Goal: Task Accomplishment & Management: Manage account settings

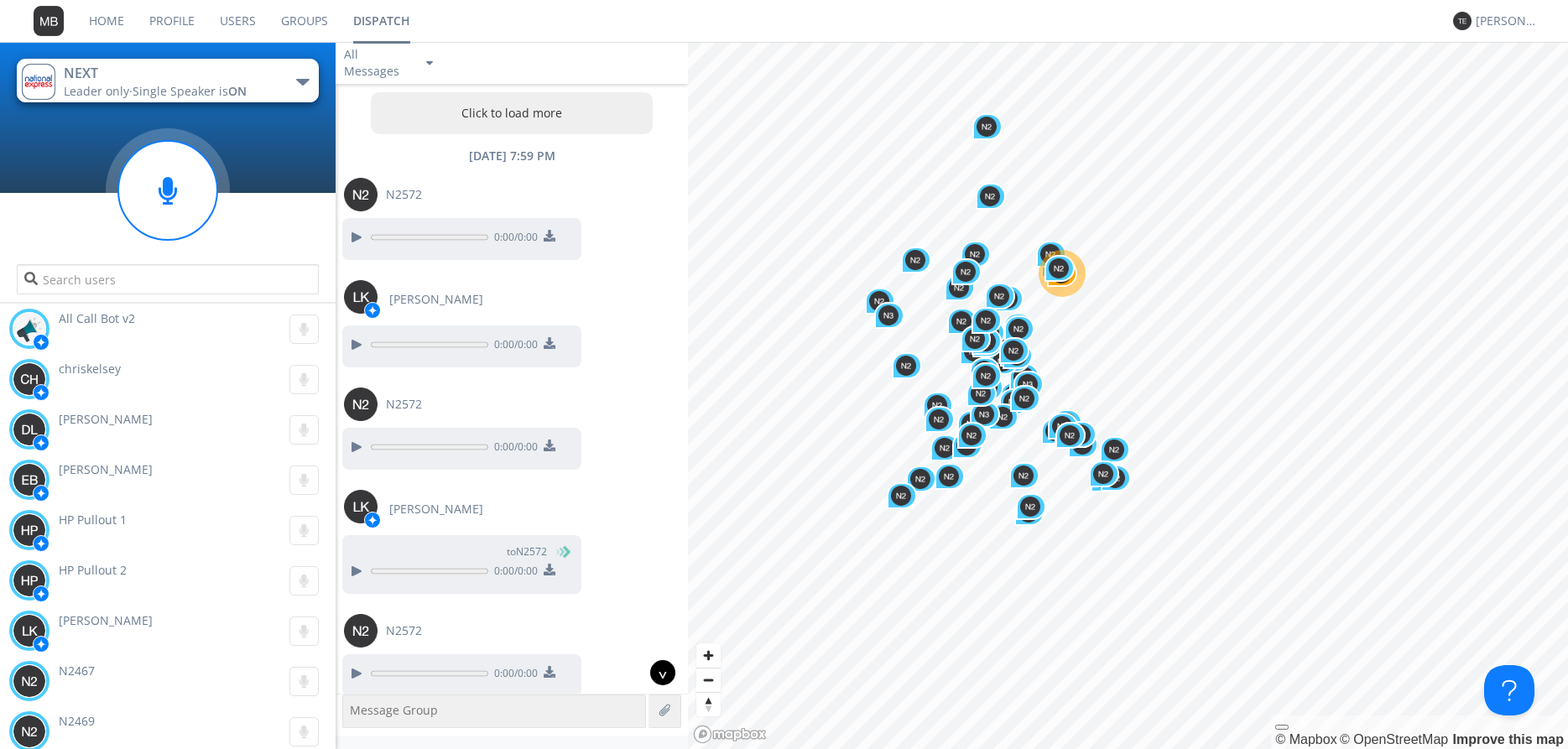
scroll to position [21526, 0]
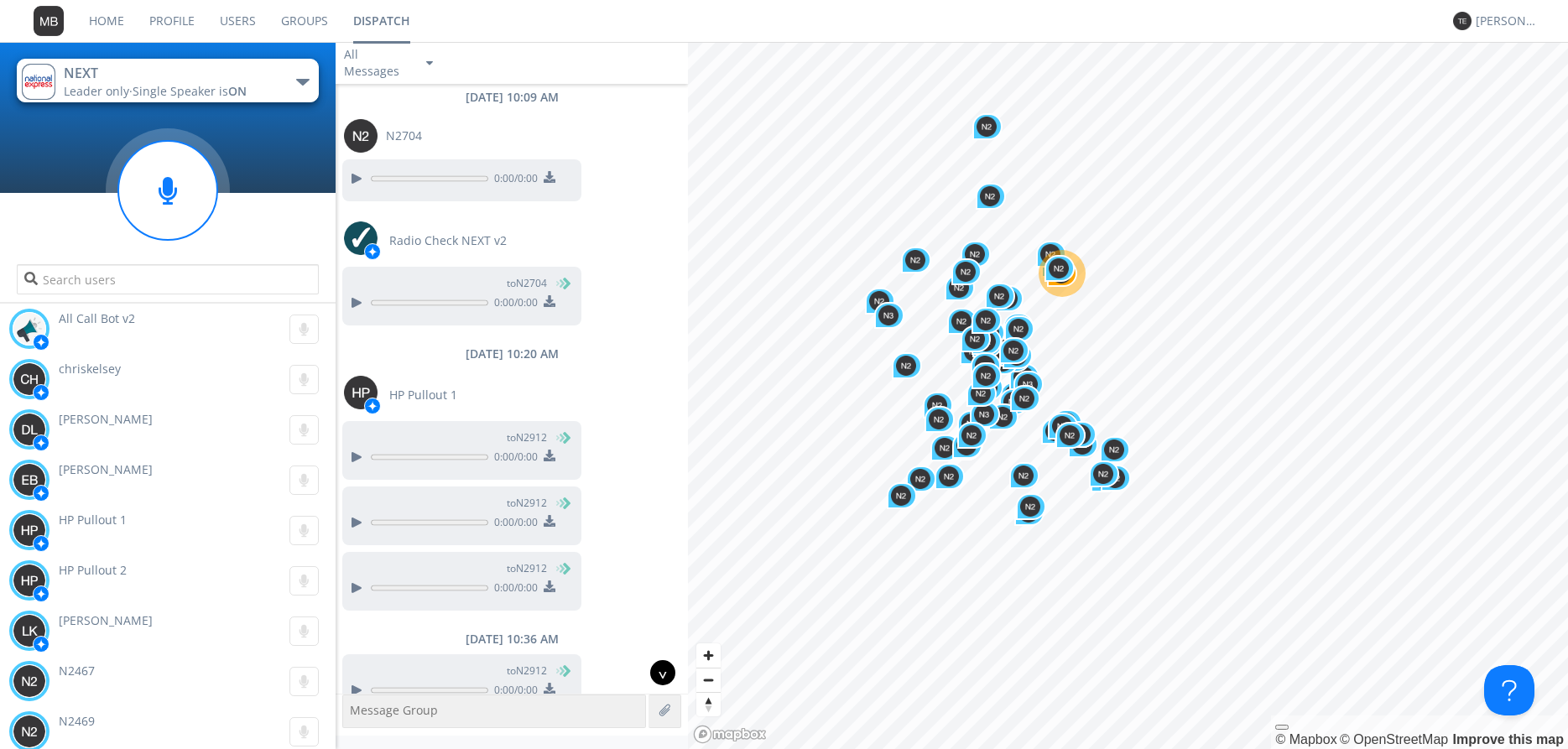
click at [663, 671] on div "^" at bounding box center [662, 673] width 25 height 25
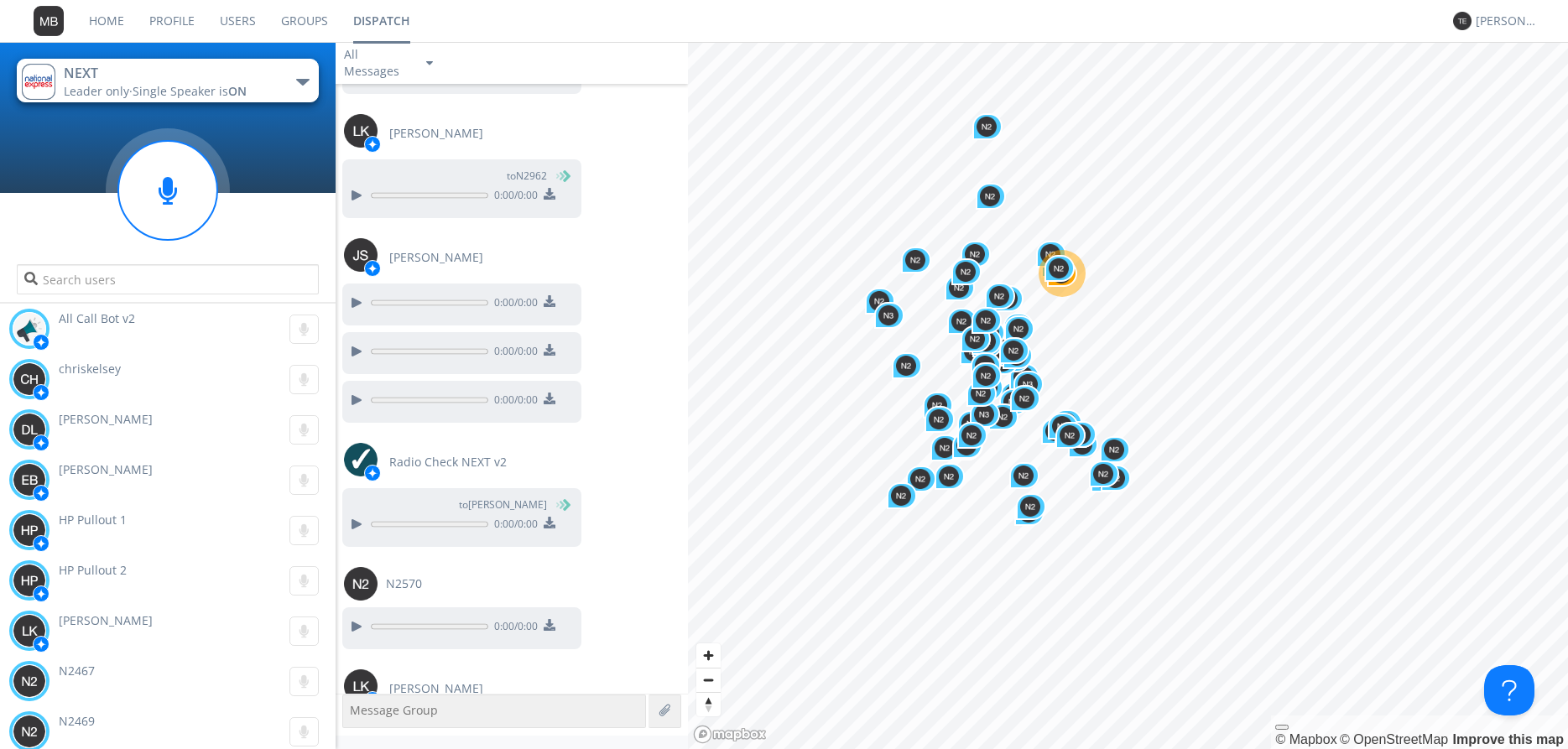
scroll to position [25048, 0]
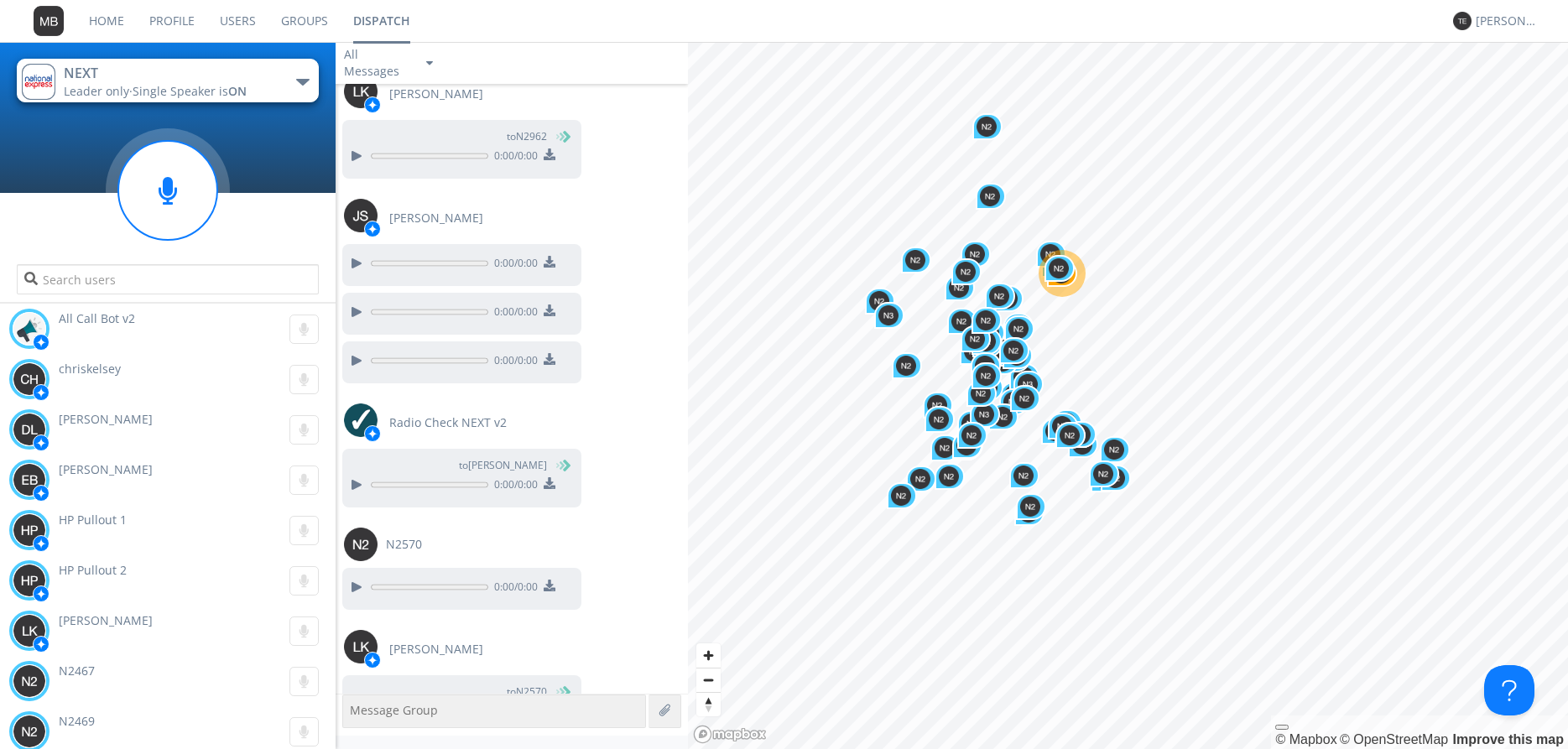
click at [385, 26] on link "Dispatch" at bounding box center [381, 20] width 82 height 42
click at [1499, 24] on div "[PERSON_NAME]" at bounding box center [1507, 20] width 63 height 17
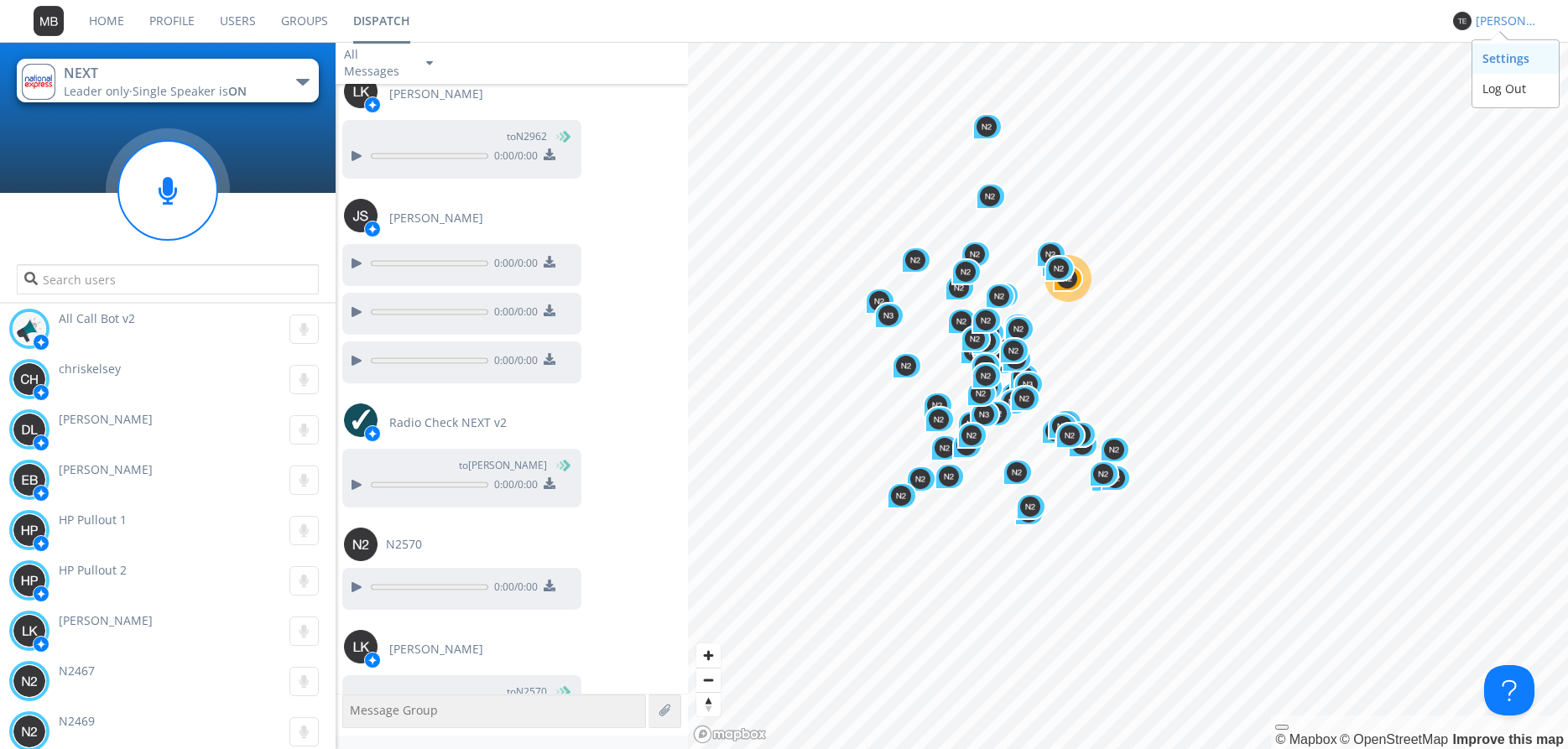
click at [1498, 60] on div "Settings" at bounding box center [1515, 59] width 86 height 30
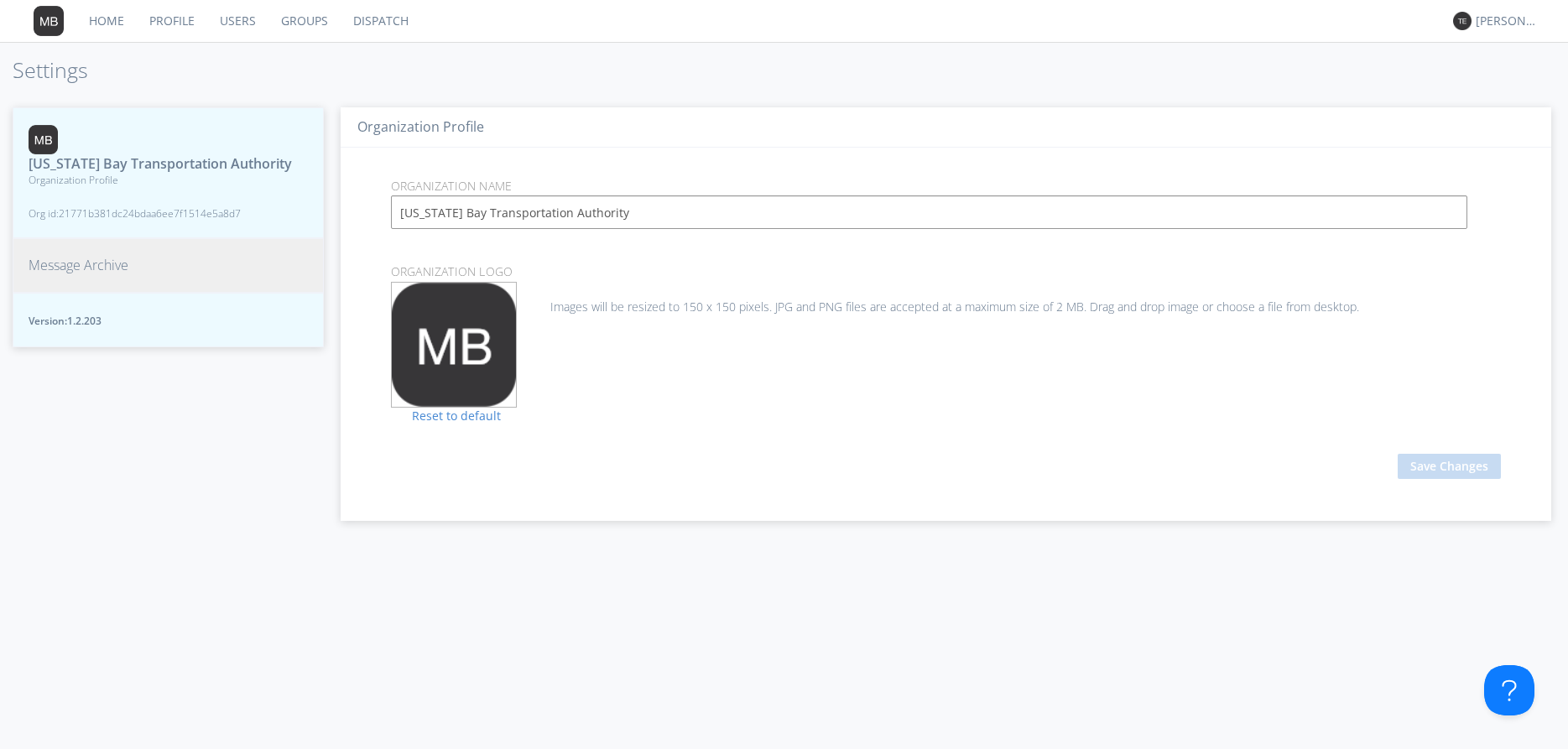
click at [91, 260] on span "Message Archive" at bounding box center [78, 266] width 100 height 20
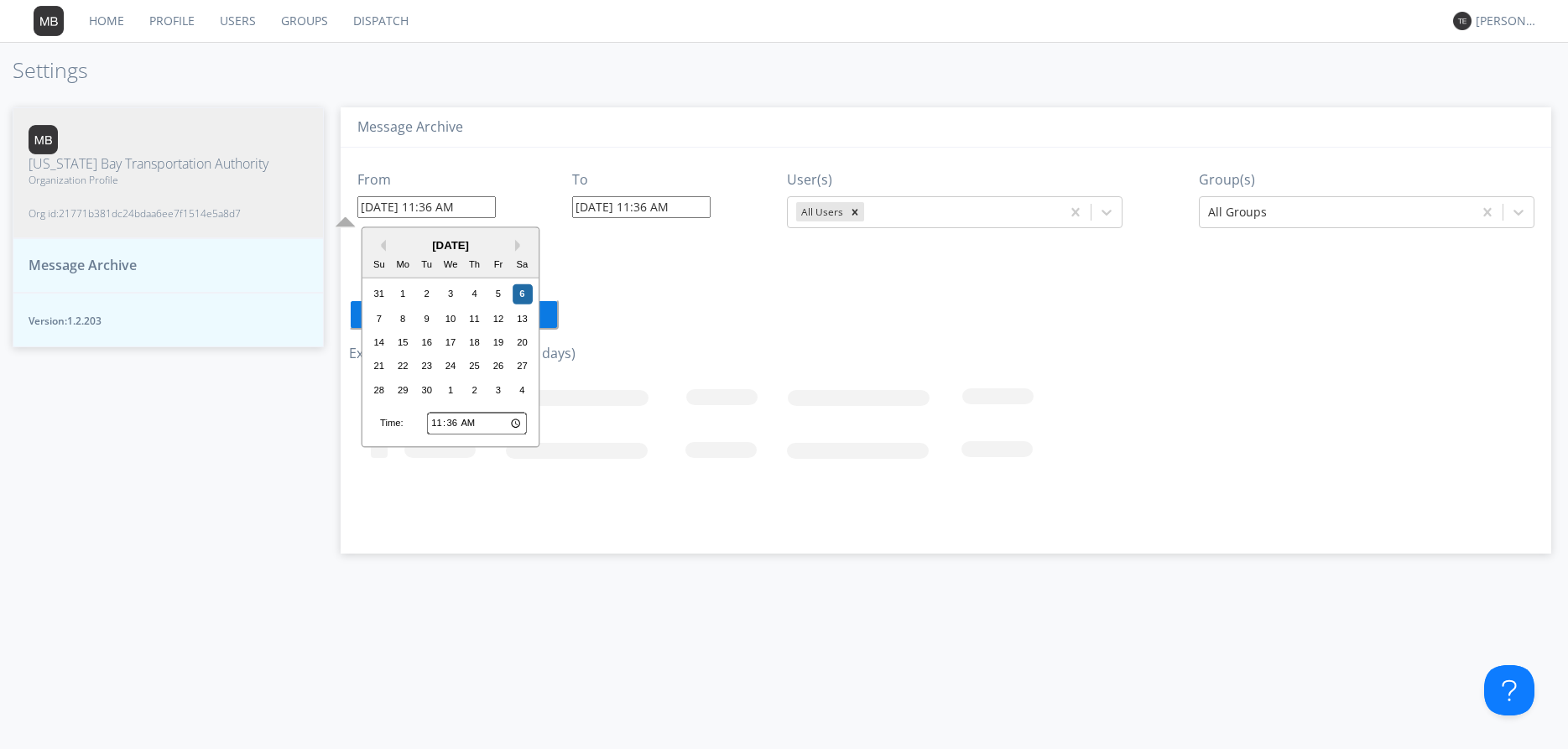
click at [491, 203] on input "[DATE] 11:36 AM" at bounding box center [427, 207] width 139 height 22
click at [497, 294] on div "5" at bounding box center [498, 294] width 20 height 20
type input "[DATE] 11:36 AM"
type input "[DATE] 11:37 AM"
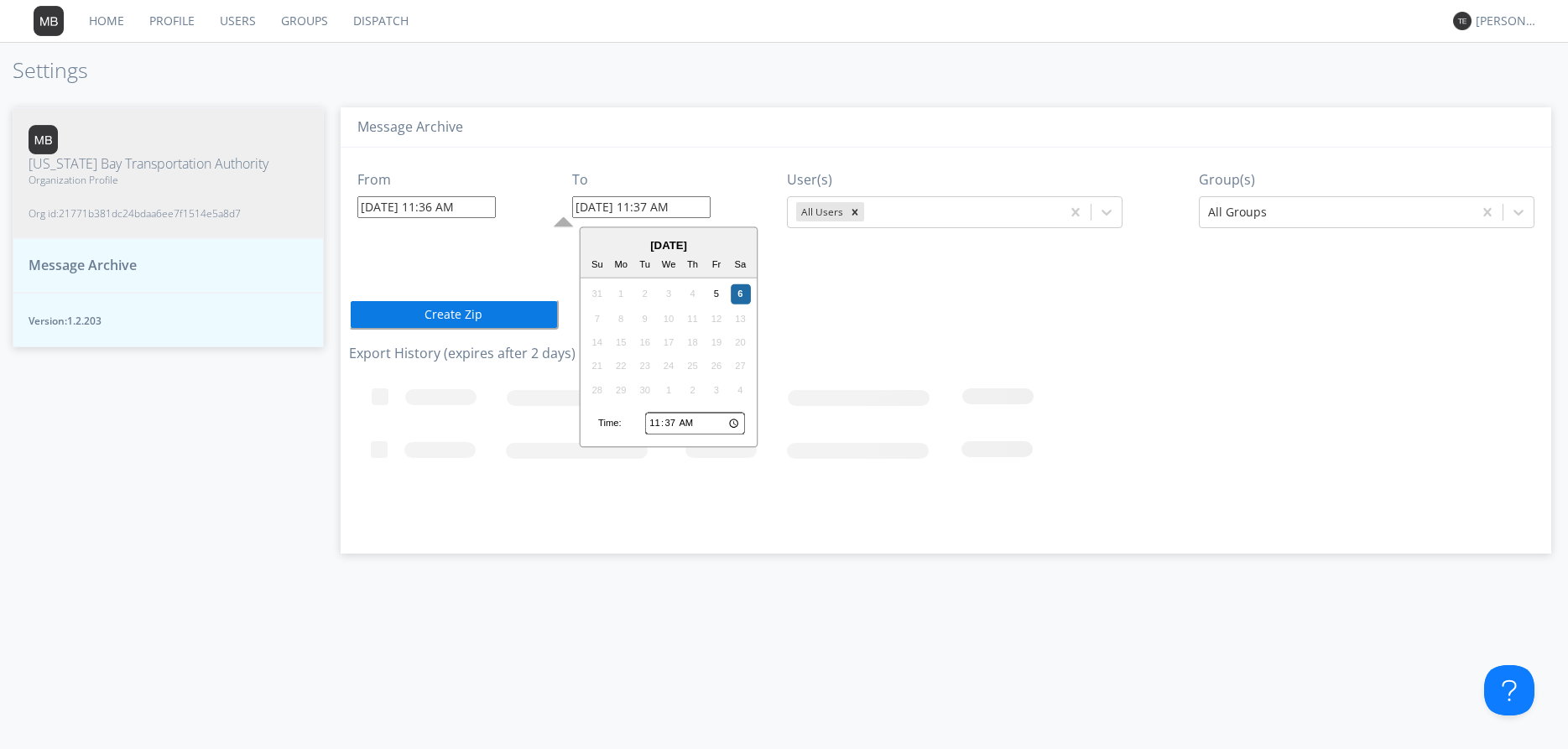
click at [642, 206] on input "[DATE] 11:37 AM" at bounding box center [642, 207] width 139 height 22
click at [694, 430] on input "11:37" at bounding box center [695, 423] width 100 height 22
click at [699, 420] on input "11:37" at bounding box center [695, 423] width 100 height 22
type input "23:37"
click at [718, 300] on div "5" at bounding box center [716, 294] width 20 height 20
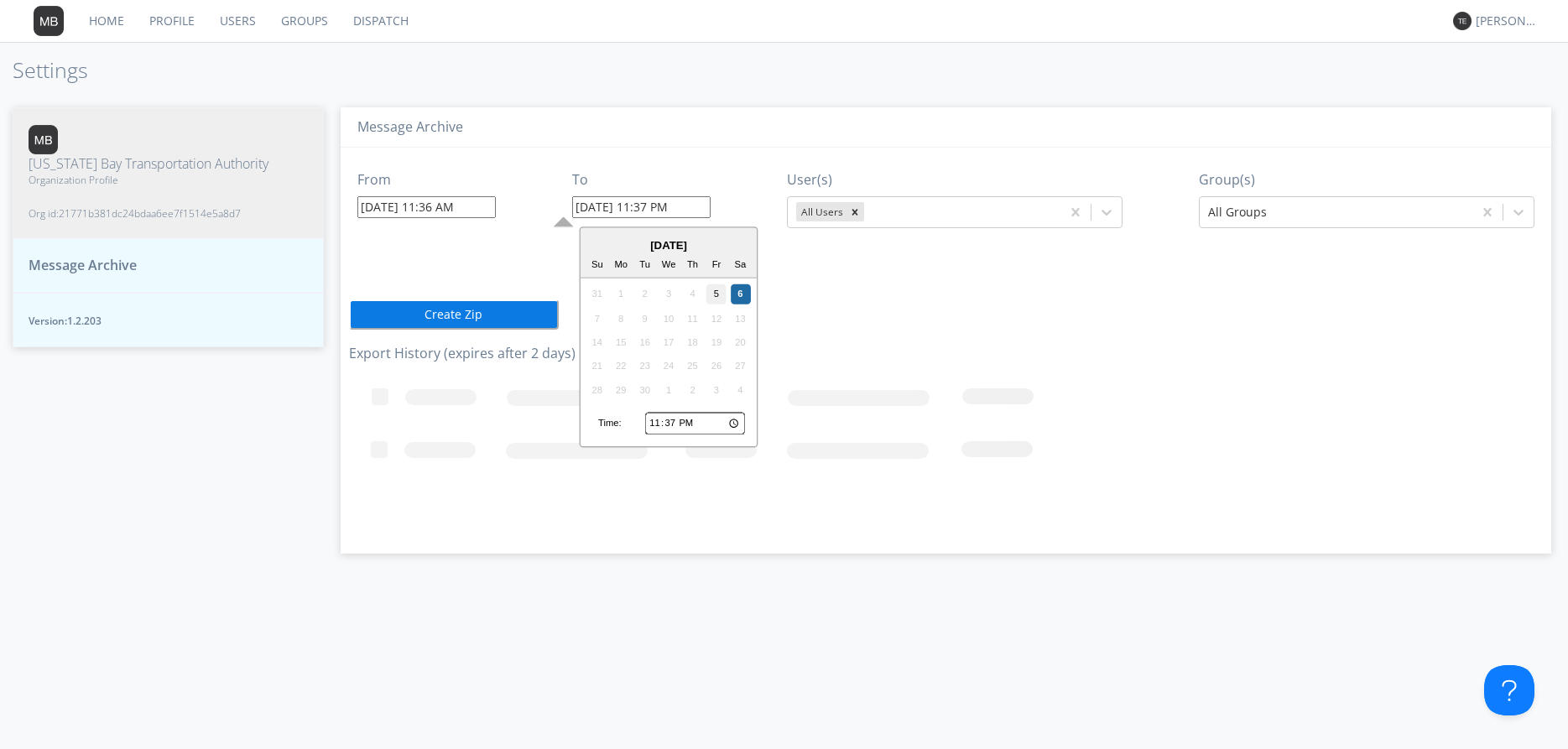
type input "[DATE] 11:37 PM"
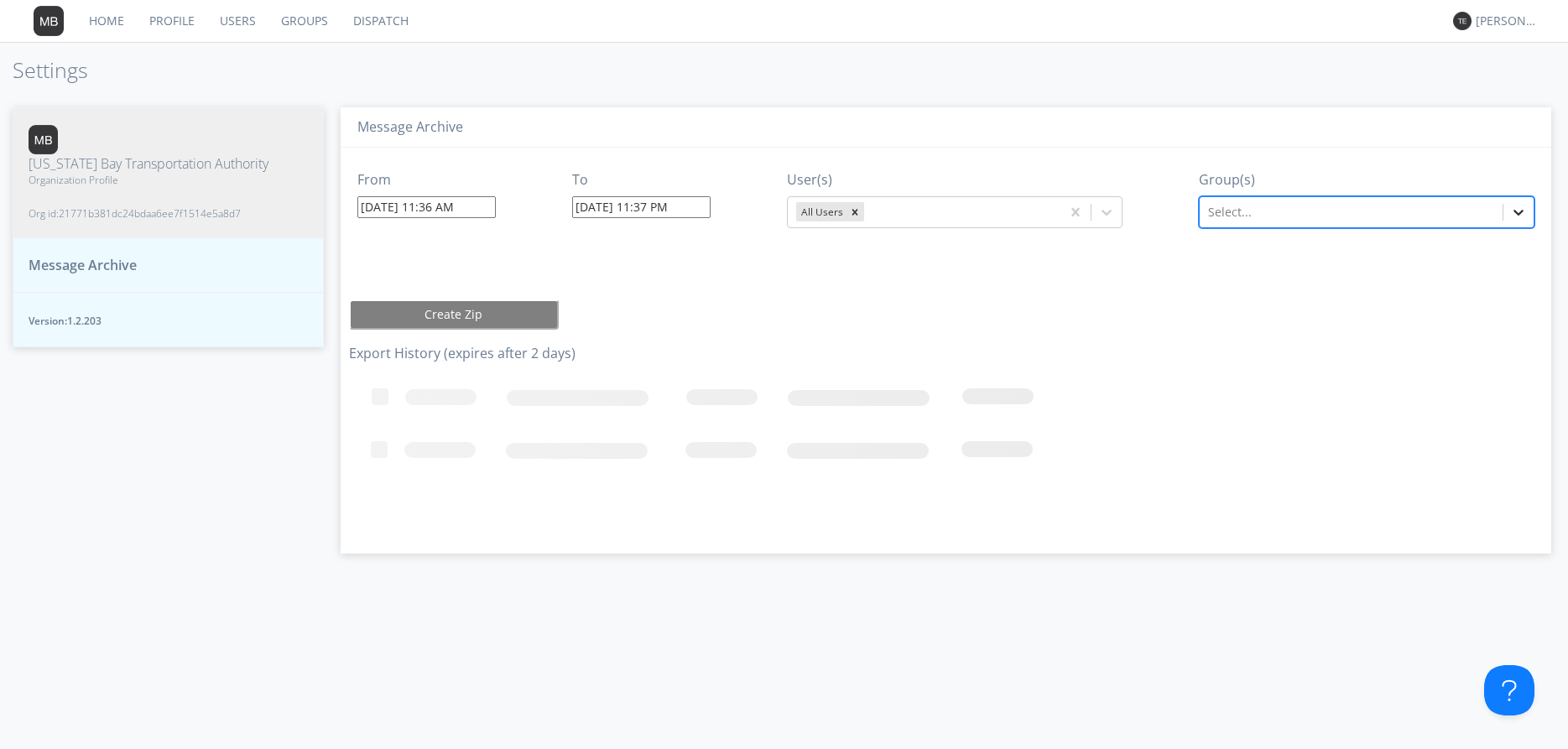
click at [1525, 211] on icon at bounding box center [1518, 211] width 17 height 17
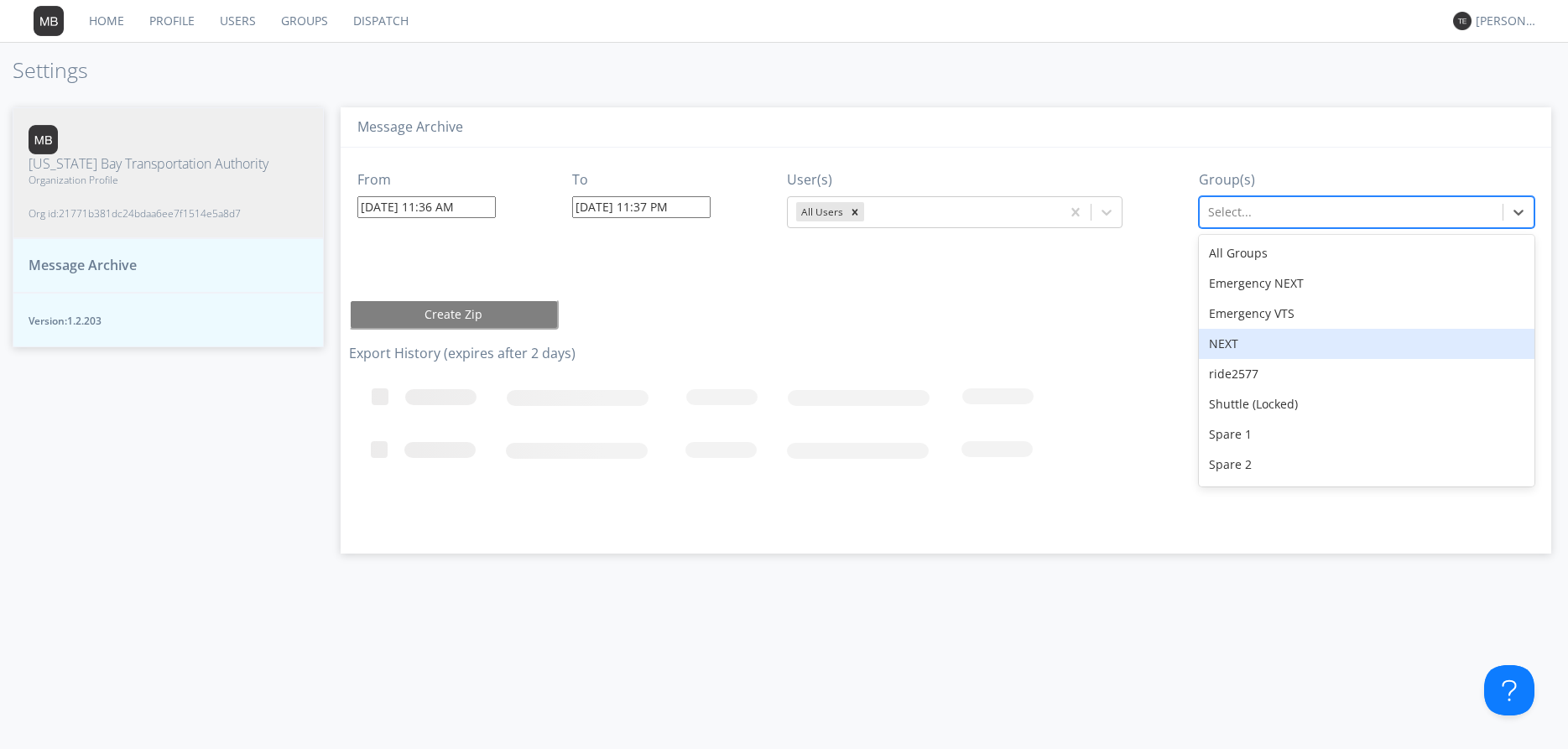
click at [1281, 342] on div "NEXT" at bounding box center [1365, 344] width 335 height 30
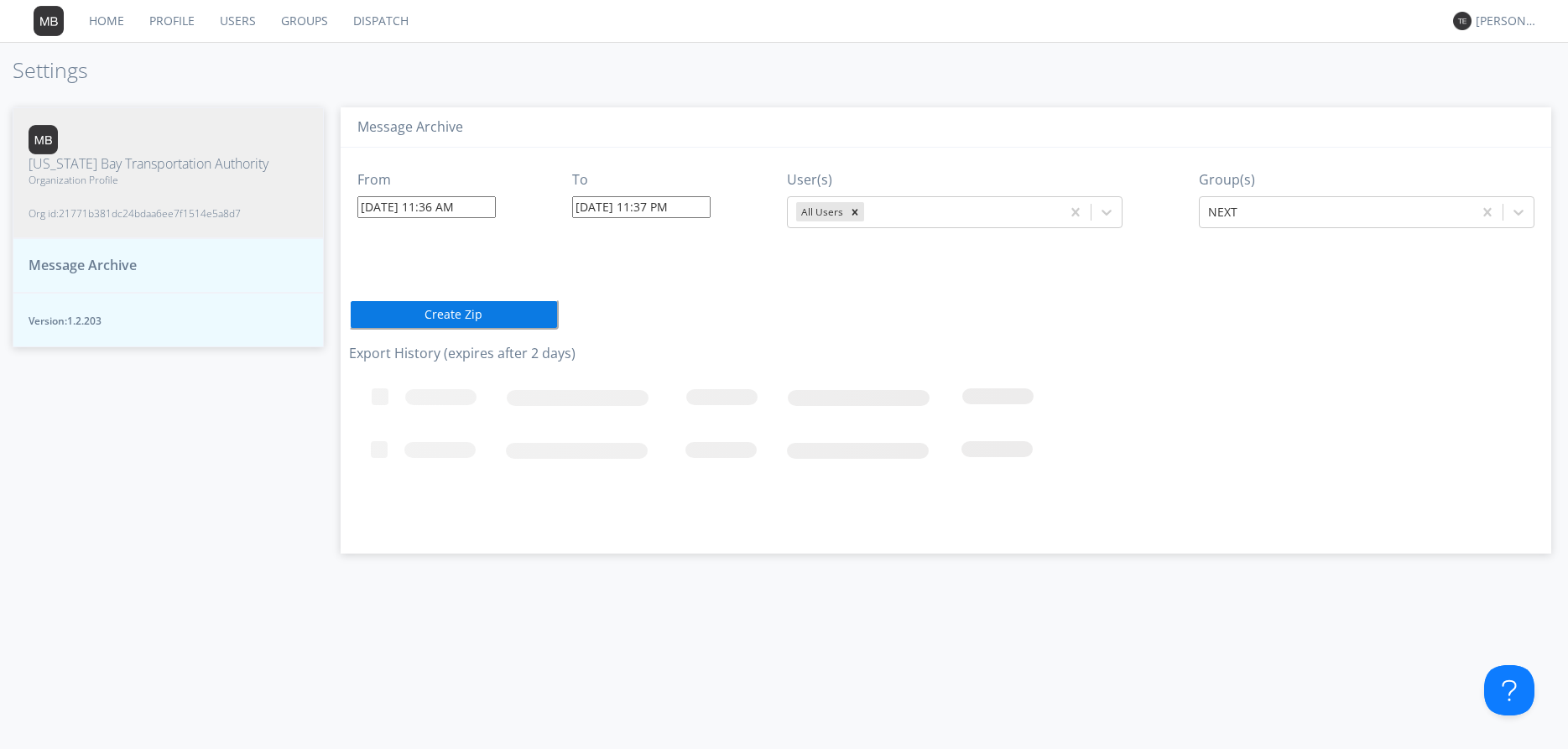
click at [435, 316] on button "Create Zip" at bounding box center [454, 315] width 210 height 30
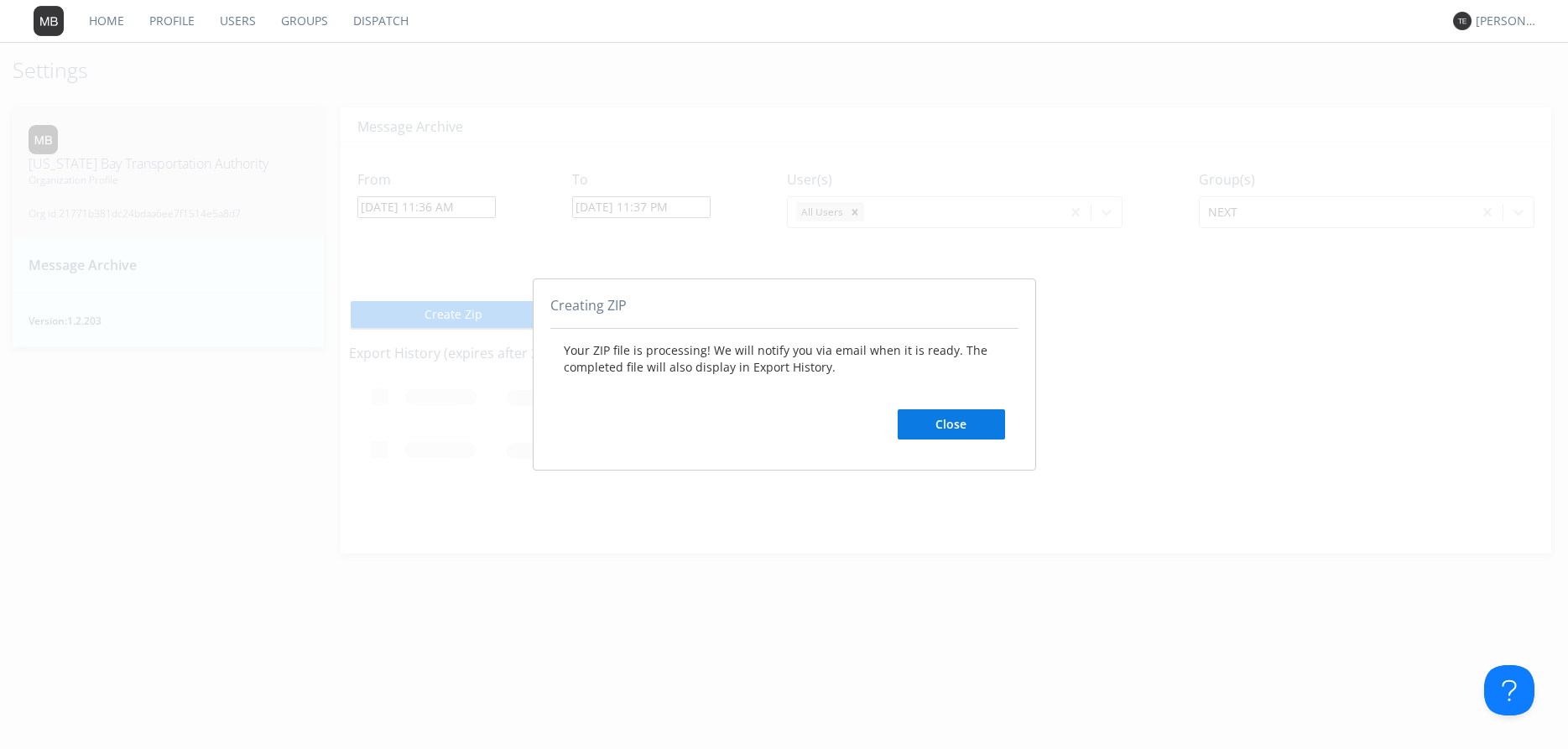
click at [938, 424] on button "Close" at bounding box center [951, 424] width 108 height 30
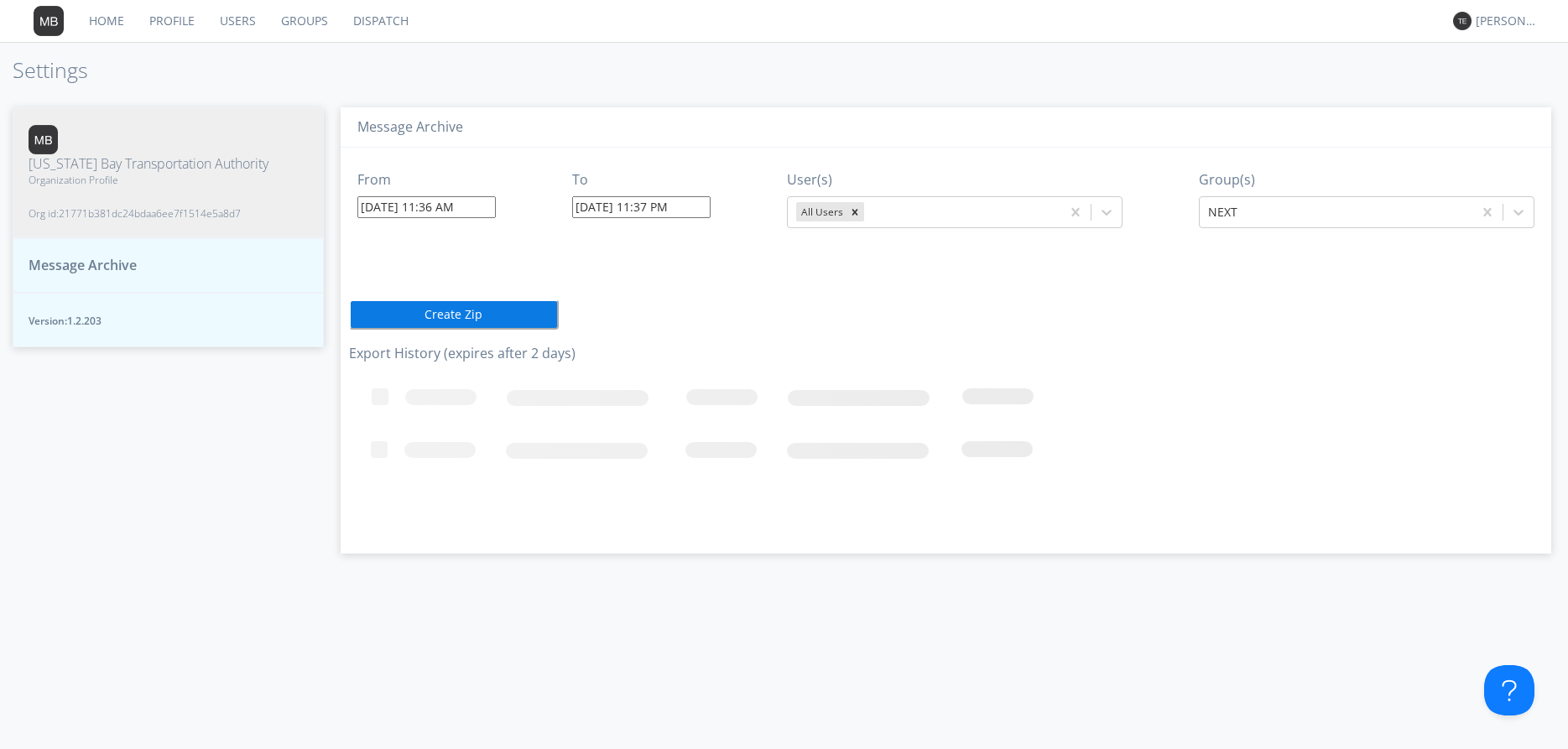
click at [376, 23] on link "Dispatch" at bounding box center [380, 20] width 81 height 42
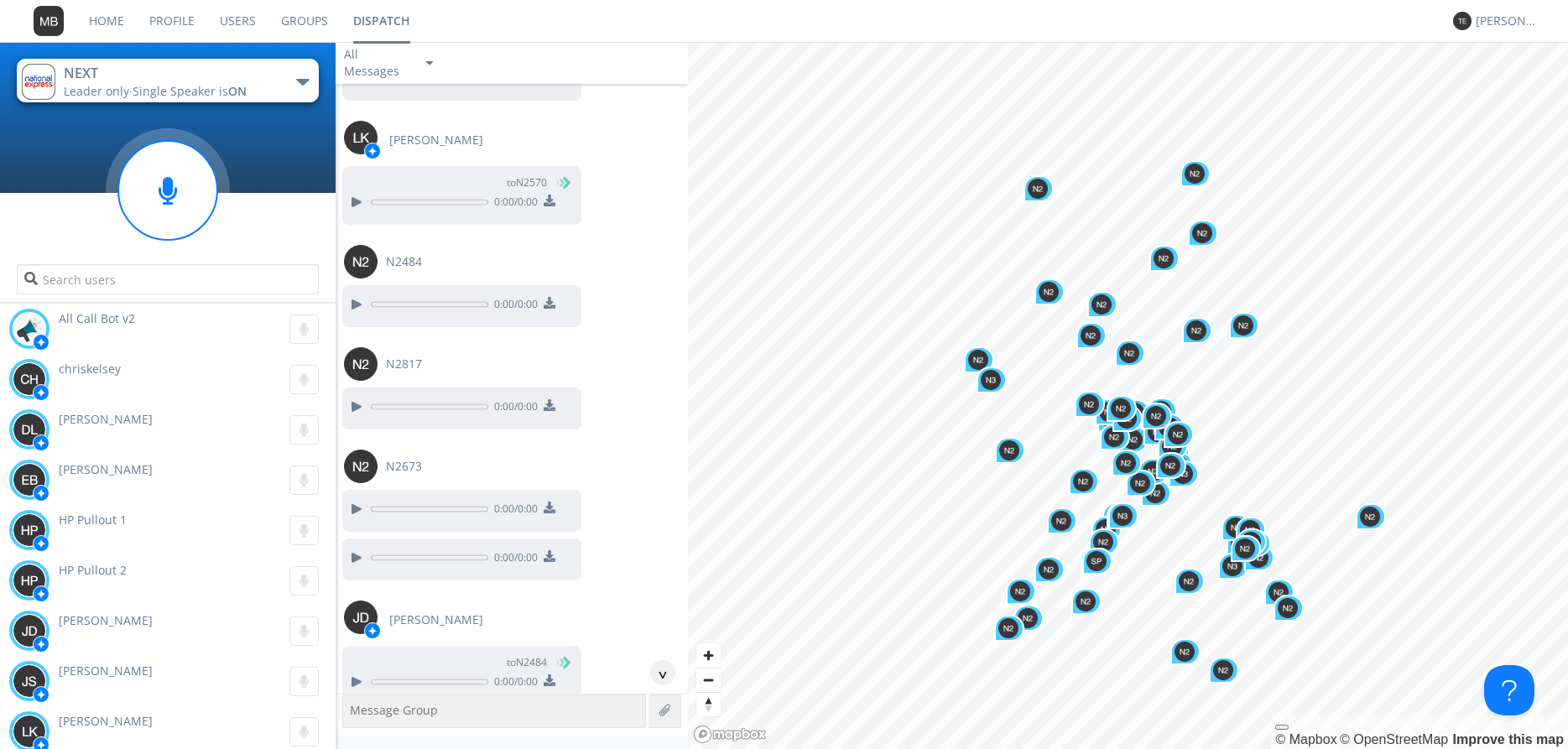
scroll to position [1877, 0]
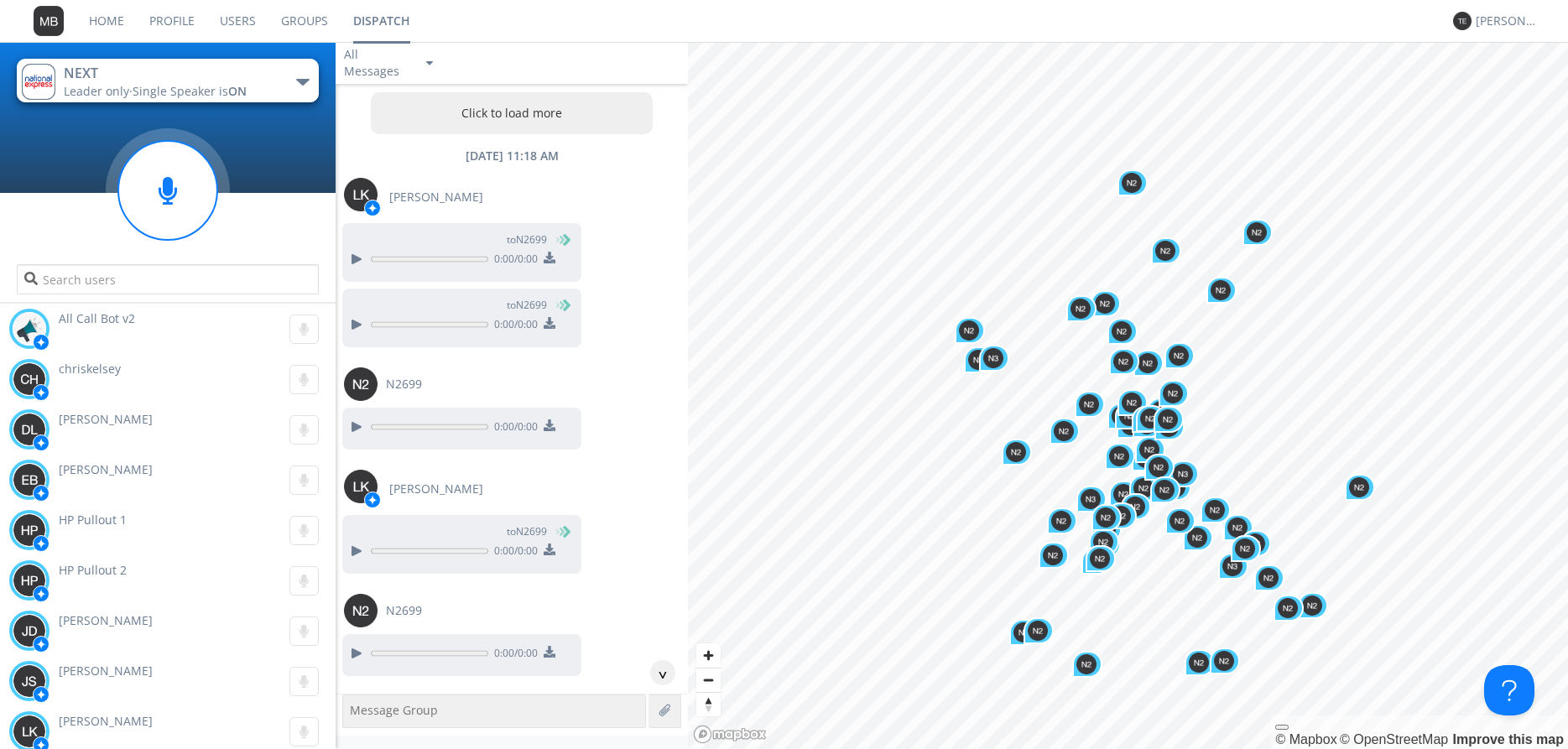
scroll to position [1877, 0]
